Goal: Find specific page/section: Find specific page/section

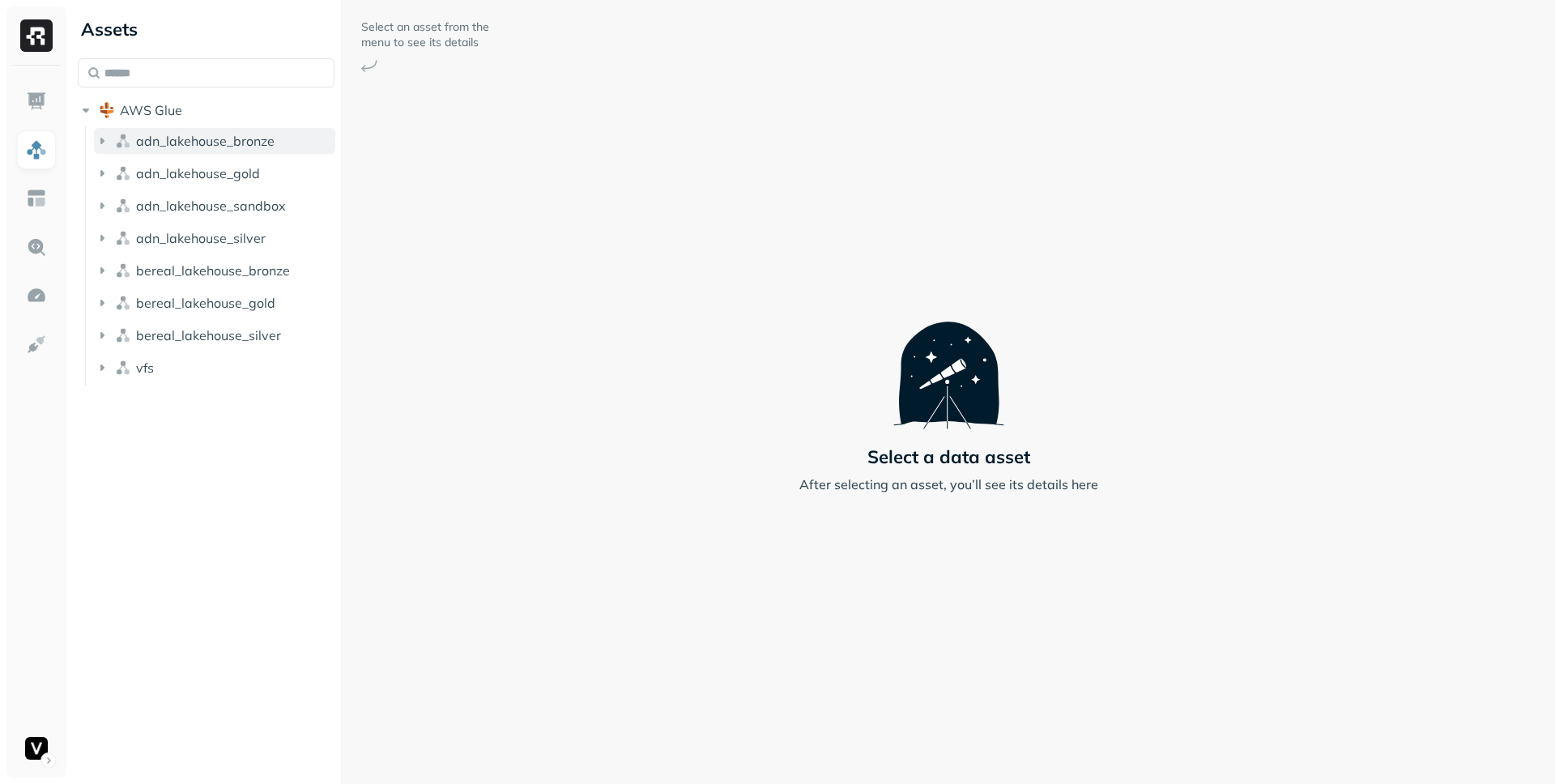
drag, startPoint x: 0, startPoint y: 0, endPoint x: 186, endPoint y: 129, distance: 226.4
click at [186, 129] on button "adn_lakehouse_bronze" at bounding box center [214, 141] width 241 height 26
click at [208, 198] on span "adn_lakehouse_gold" at bounding box center [198, 205] width 124 height 16
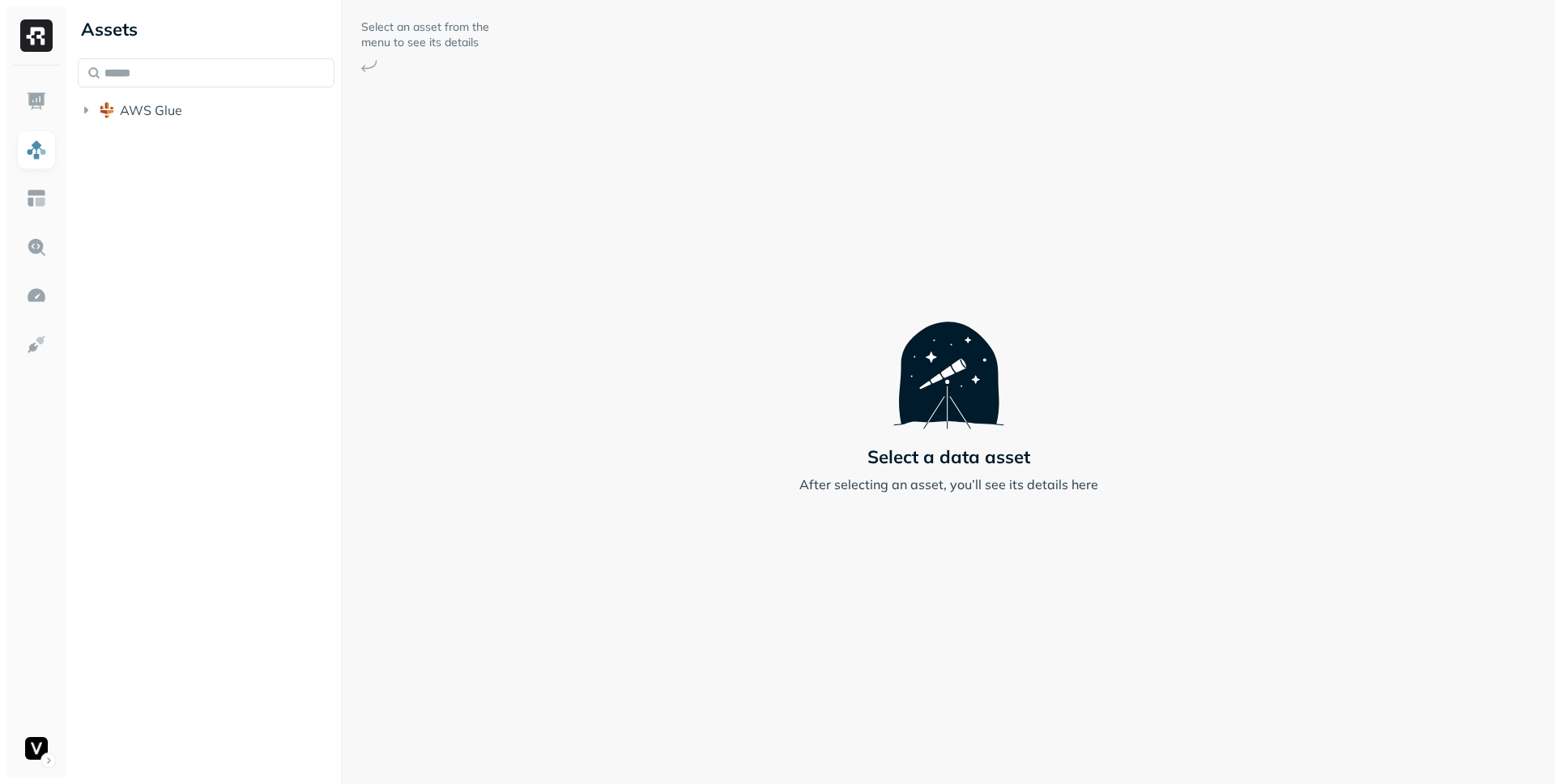
click at [220, 112] on button "AWS Glue" at bounding box center [206, 110] width 257 height 26
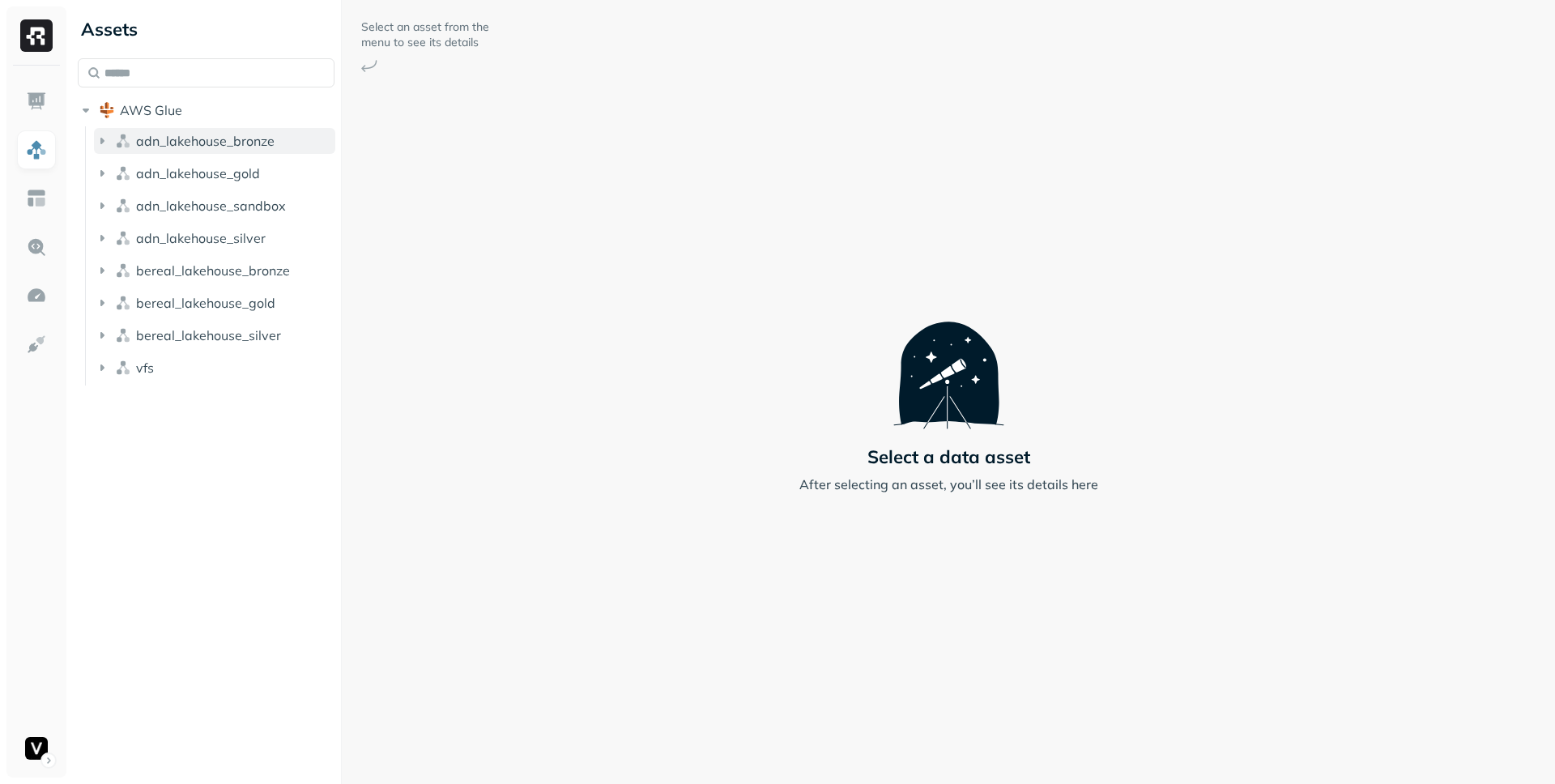
click at [214, 142] on span "adn_lakehouse_bronze" at bounding box center [205, 141] width 139 height 16
